Goal: Browse casually: Explore the website without a specific task or goal

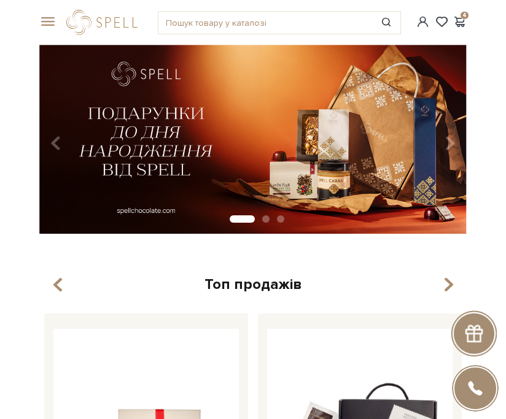
click at [47, 24] on span at bounding box center [45, 22] width 12 height 11
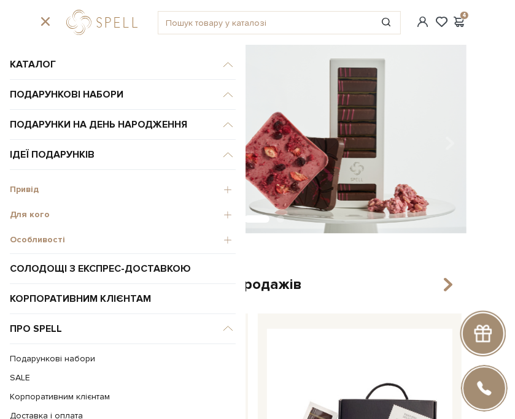
click at [219, 214] on span "Для кого" at bounding box center [123, 214] width 226 height 11
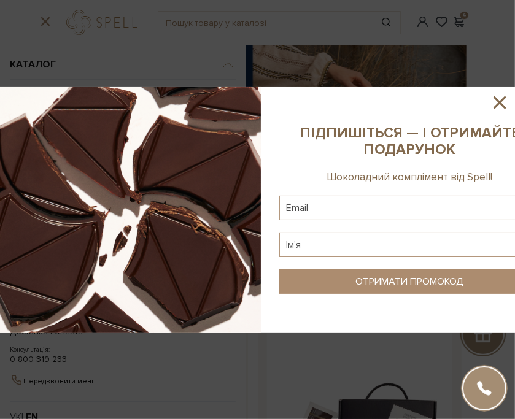
click at [503, 102] on icon at bounding box center [499, 102] width 21 height 21
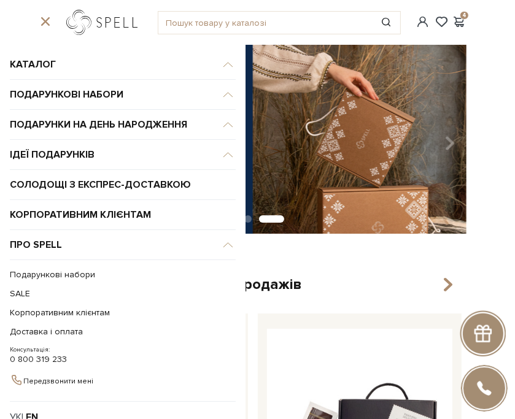
click at [98, 23] on link "logo" at bounding box center [104, 22] width 77 height 25
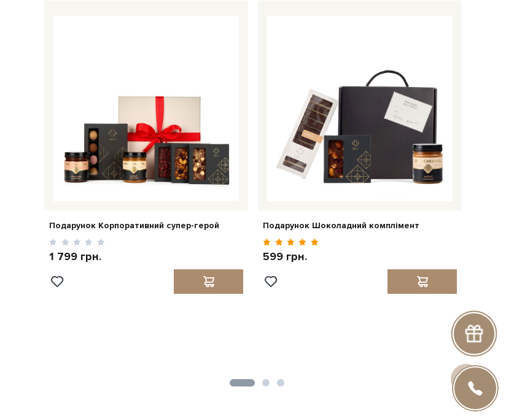
scroll to position [246, 0]
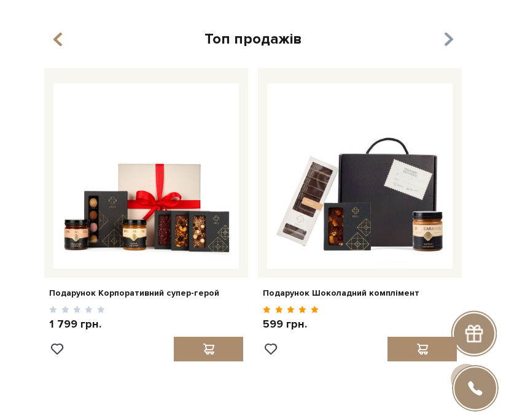
click at [447, 44] on icon "button" at bounding box center [448, 39] width 10 height 21
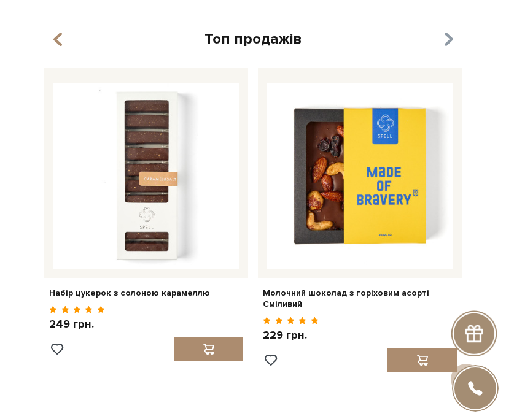
click at [447, 44] on icon "button" at bounding box center [448, 39] width 10 height 21
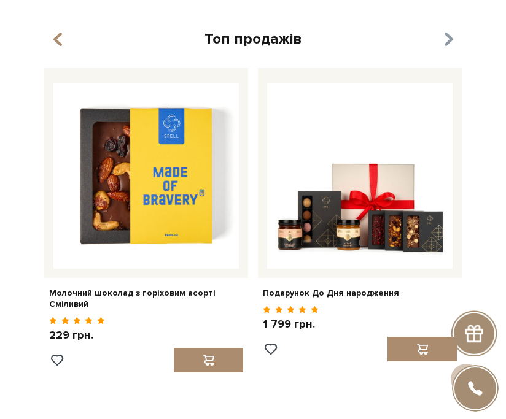
click at [447, 44] on icon "button" at bounding box center [448, 39] width 10 height 21
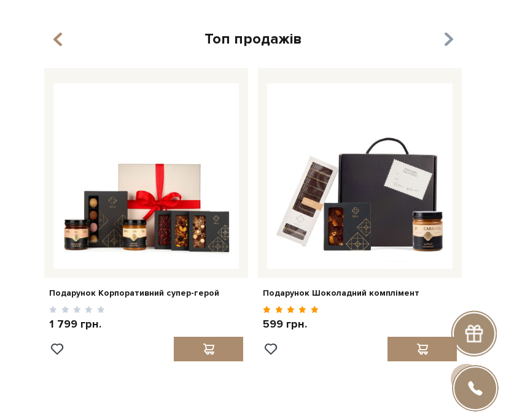
click at [447, 44] on icon "button" at bounding box center [448, 39] width 10 height 21
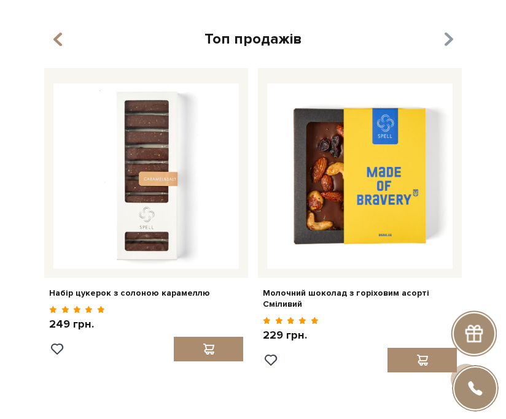
click at [447, 44] on icon "button" at bounding box center [448, 39] width 10 height 21
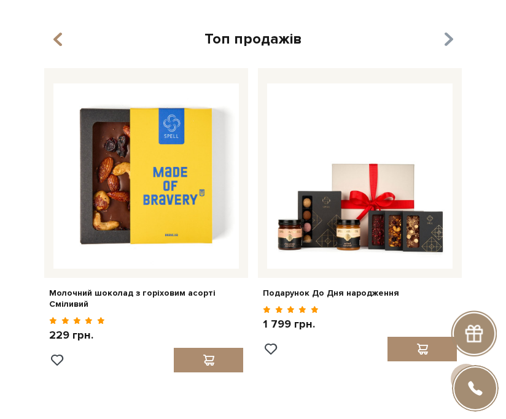
click at [447, 44] on icon "button" at bounding box center [448, 39] width 10 height 21
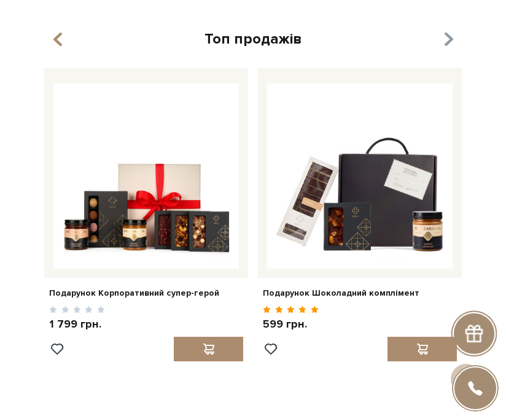
click at [447, 44] on icon "button" at bounding box center [448, 39] width 10 height 21
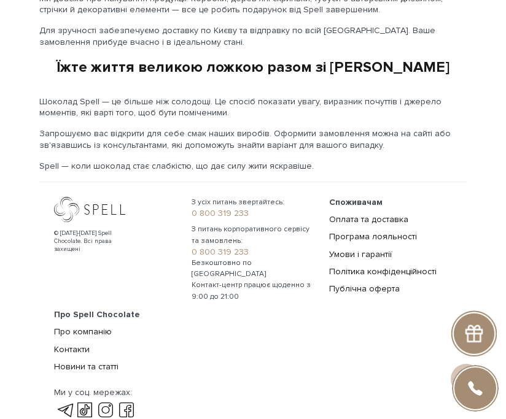
scroll to position [1964, 0]
